Goal: Book appointment/travel/reservation

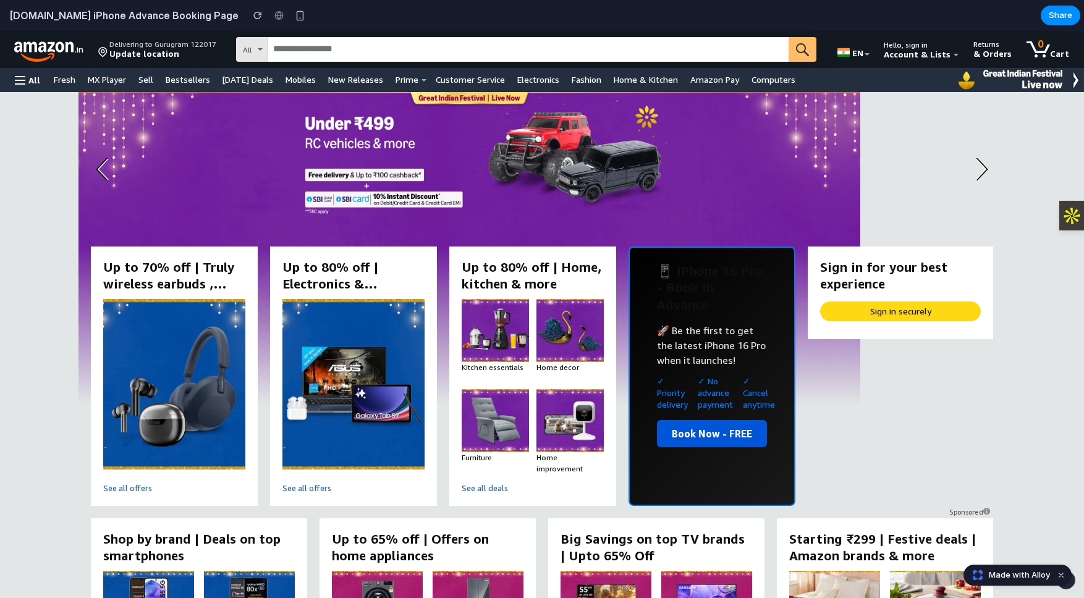
click at [696, 420] on button "Book Now - FREE" at bounding box center [712, 433] width 110 height 27
click at [702, 420] on input "email" at bounding box center [712, 430] width 110 height 20
click at [740, 449] on button "Cancel" at bounding box center [745, 463] width 46 height 33
